Goal: Information Seeking & Learning: Learn about a topic

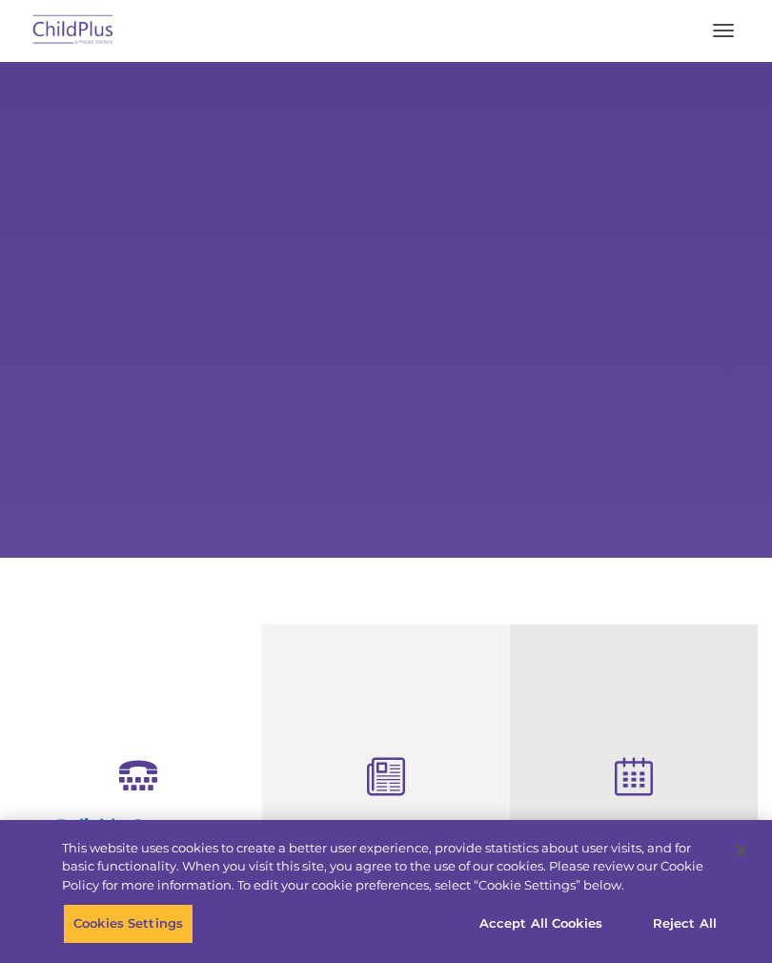
select select "MEDIUM"
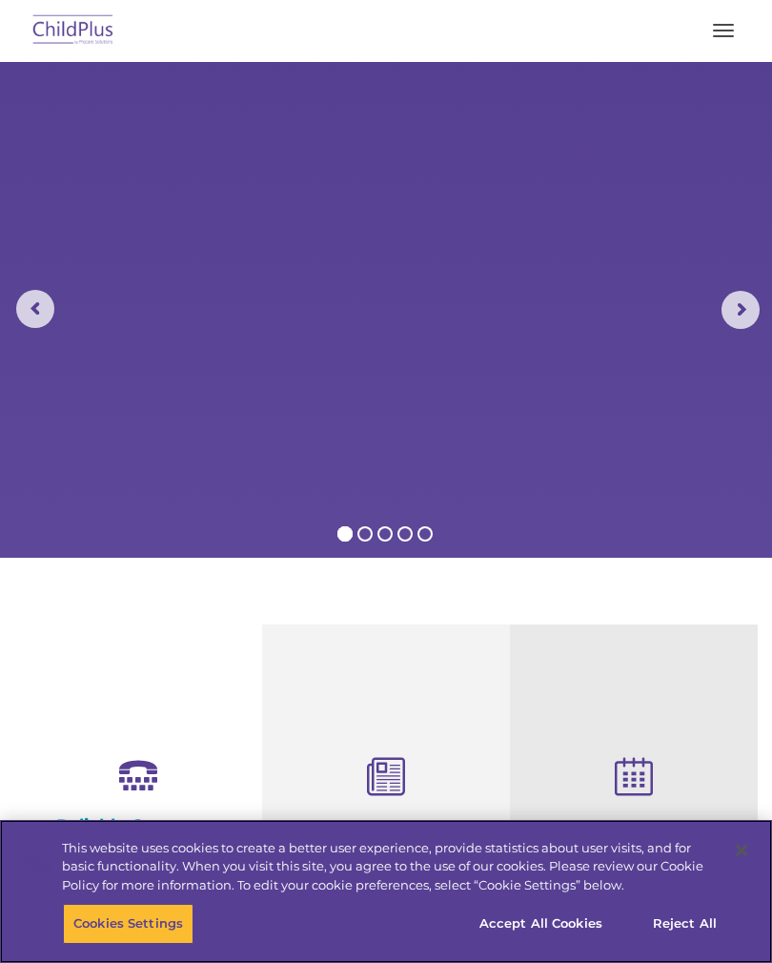
click at [731, 844] on button "Close" at bounding box center [742, 851] width 42 height 42
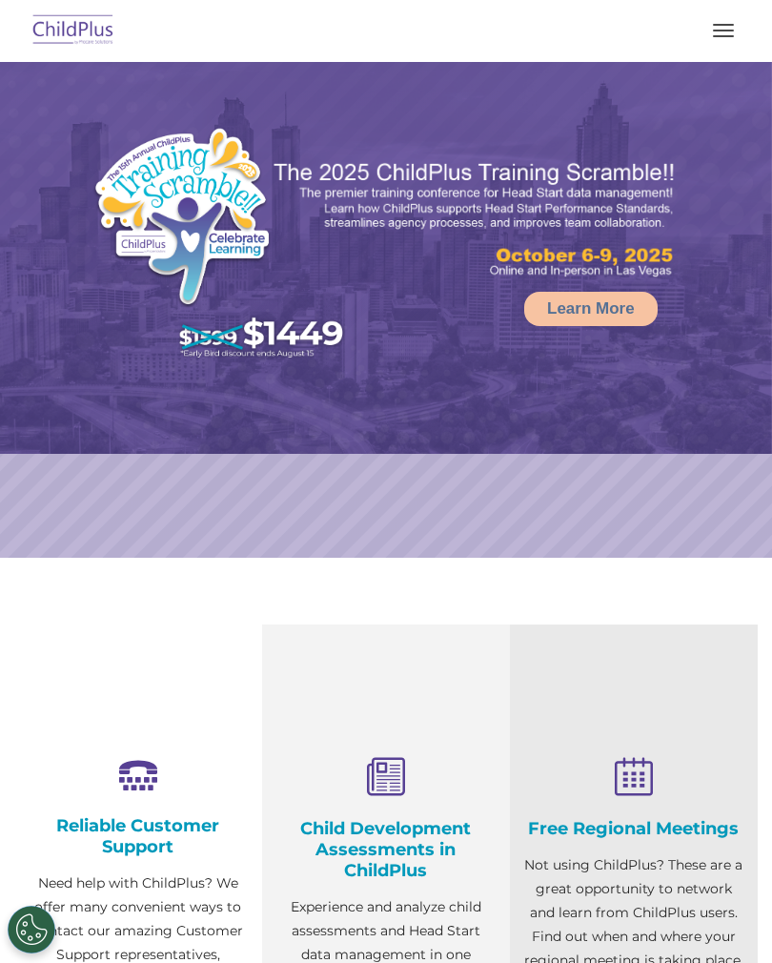
select select "MEDIUM"
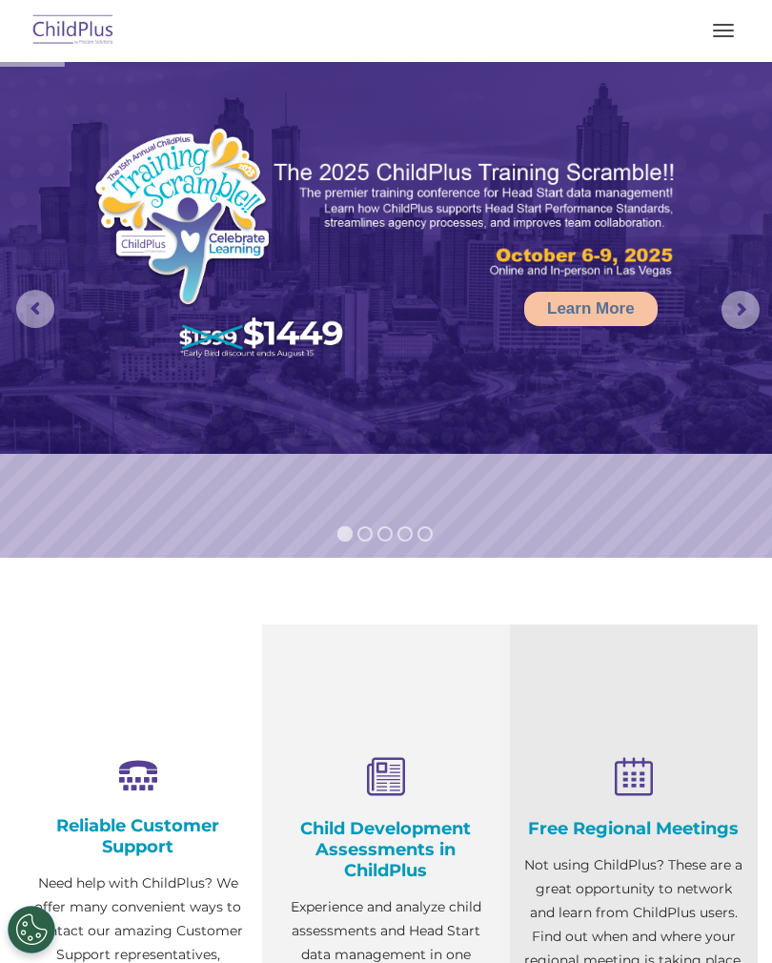
click at [729, 23] on button "button" at bounding box center [724, 30] width 40 height 31
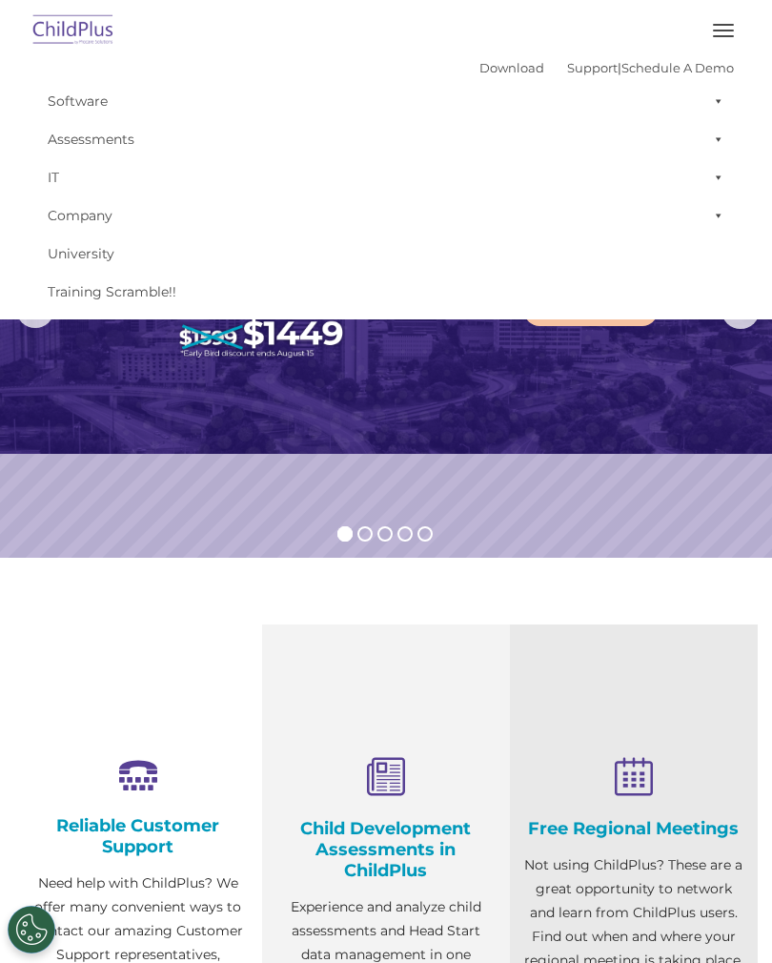
click at [721, 29] on button "button" at bounding box center [724, 30] width 40 height 31
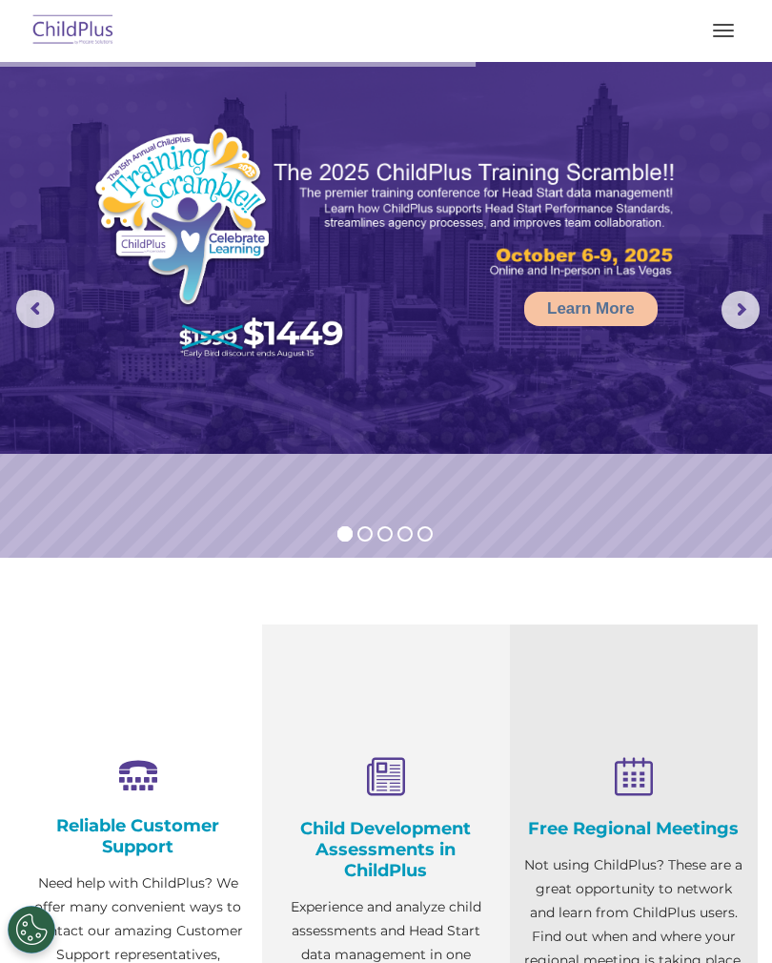
click at [718, 24] on span "button" at bounding box center [723, 25] width 21 height 2
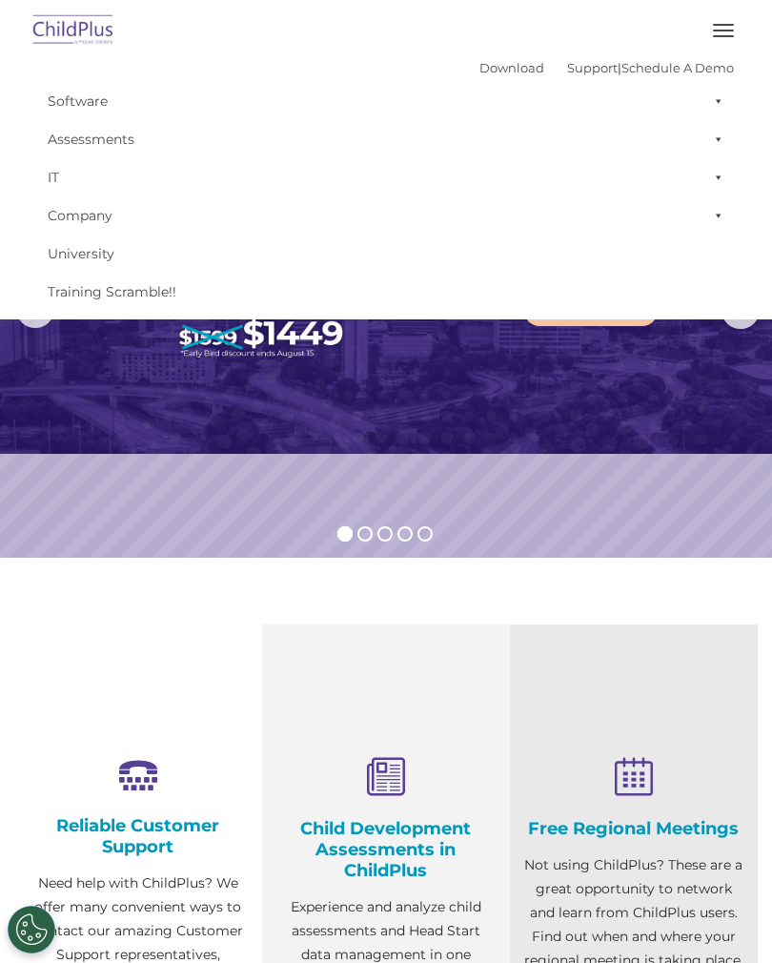
click at [88, 248] on link "University" at bounding box center [386, 254] width 696 height 38
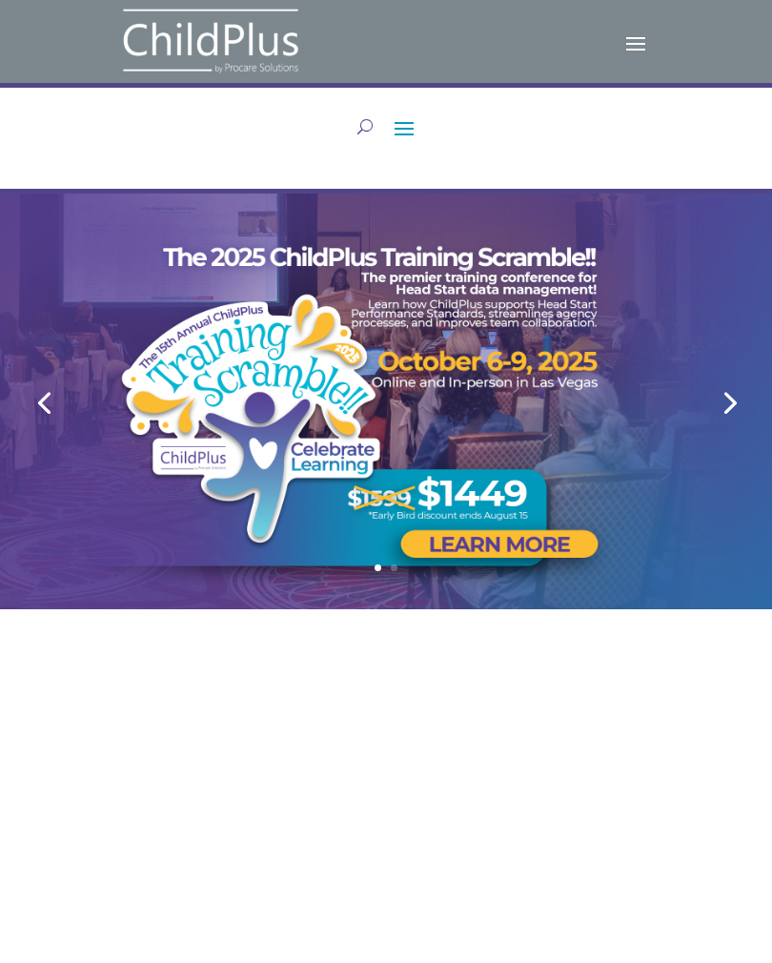
click at [399, 121] on span at bounding box center [404, 128] width 31 height 31
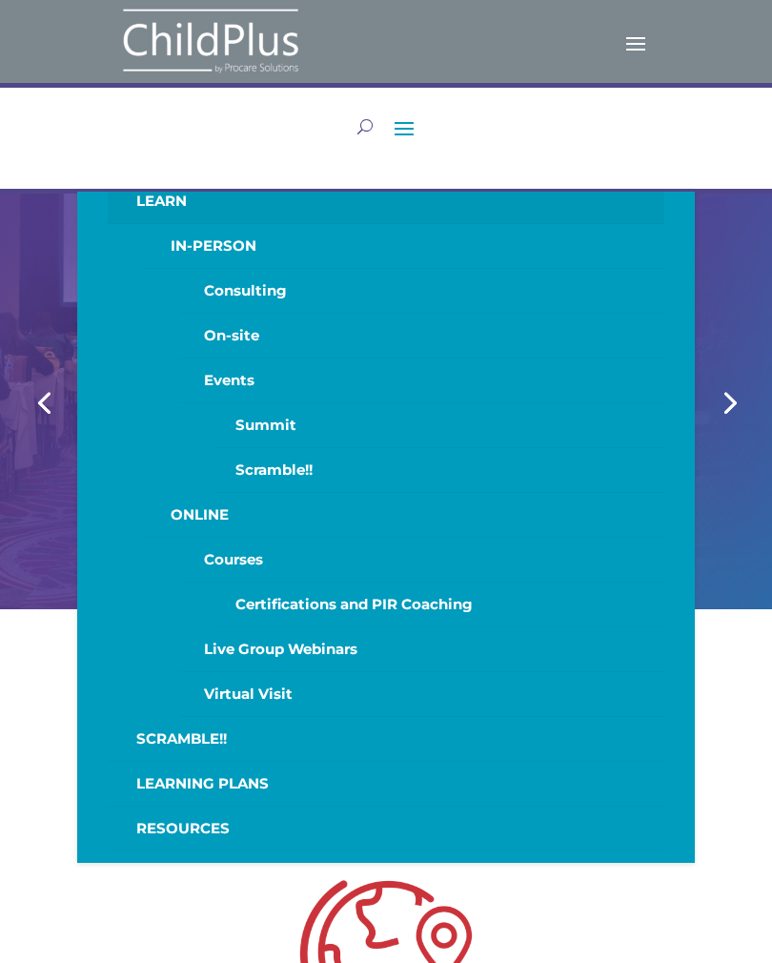
scroll to position [42, 0]
click at [627, 37] on span at bounding box center [636, 42] width 31 height 31
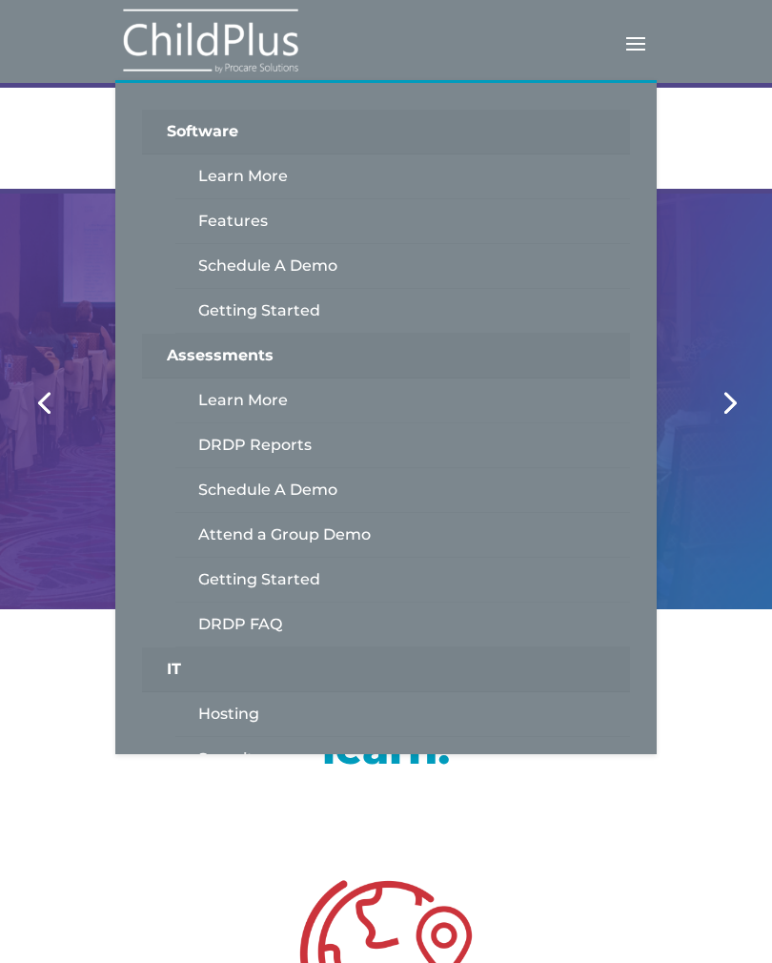
click at [268, 317] on link "Getting Started" at bounding box center [402, 311] width 454 height 45
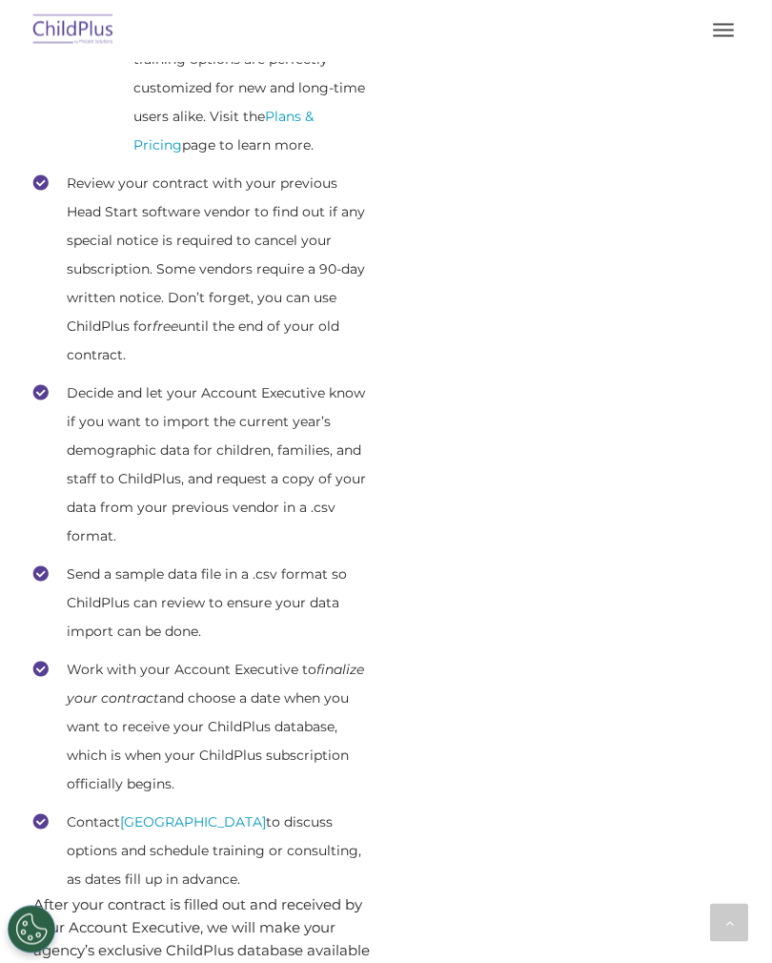
scroll to position [1166, 0]
click at [224, 813] on link "[GEOGRAPHIC_DATA]" at bounding box center [193, 820] width 146 height 17
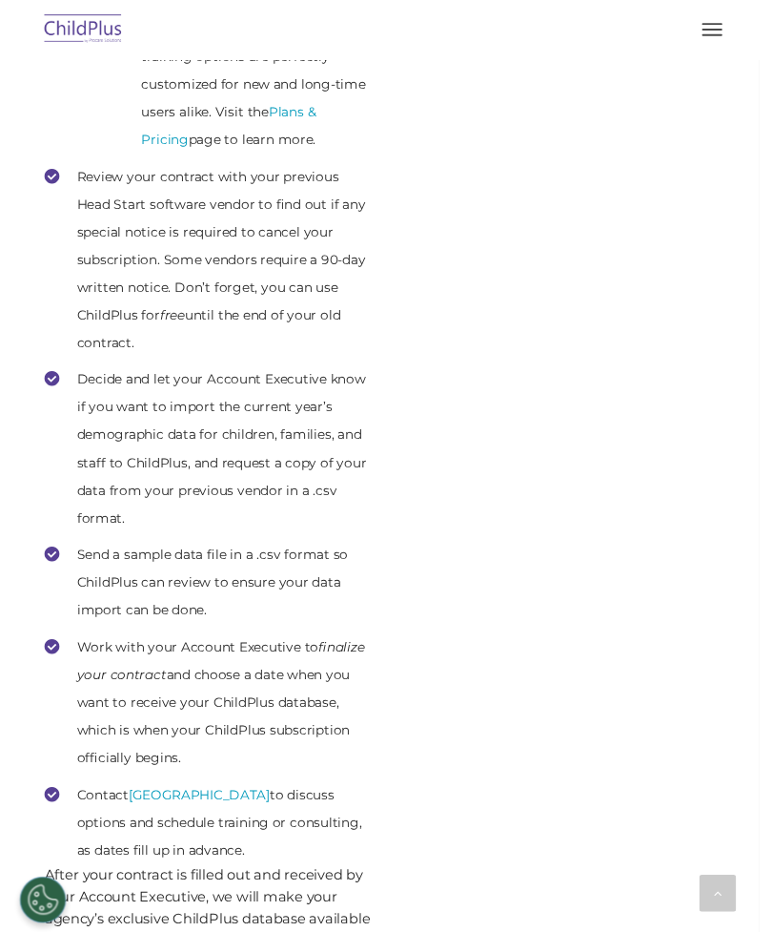
scroll to position [1165, 0]
